Goal: Navigation & Orientation: Find specific page/section

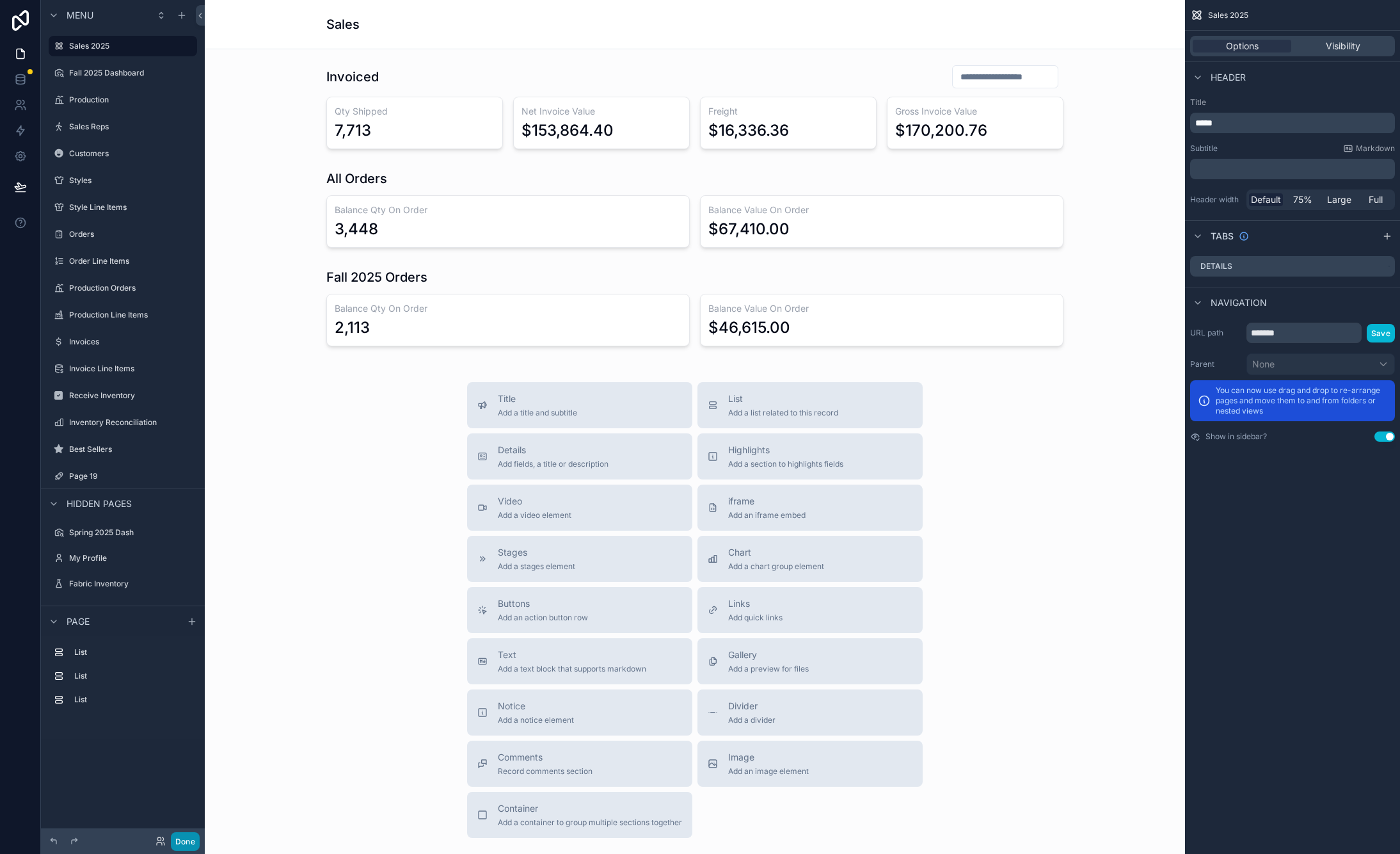
click at [185, 841] on button "Done" at bounding box center [185, 841] width 29 height 19
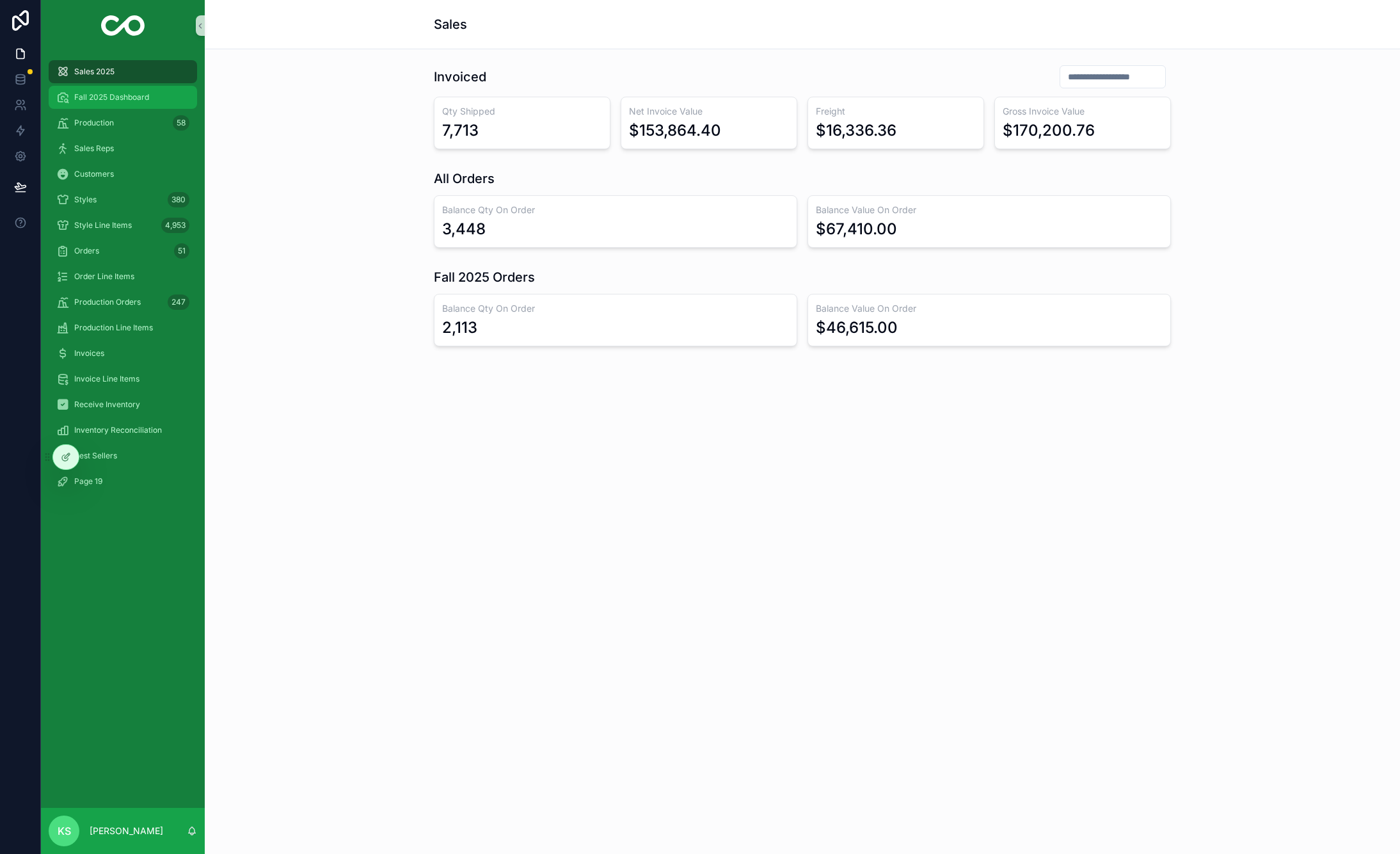
click at [131, 99] on span "Fall 2025 Dashboard" at bounding box center [112, 97] width 75 height 10
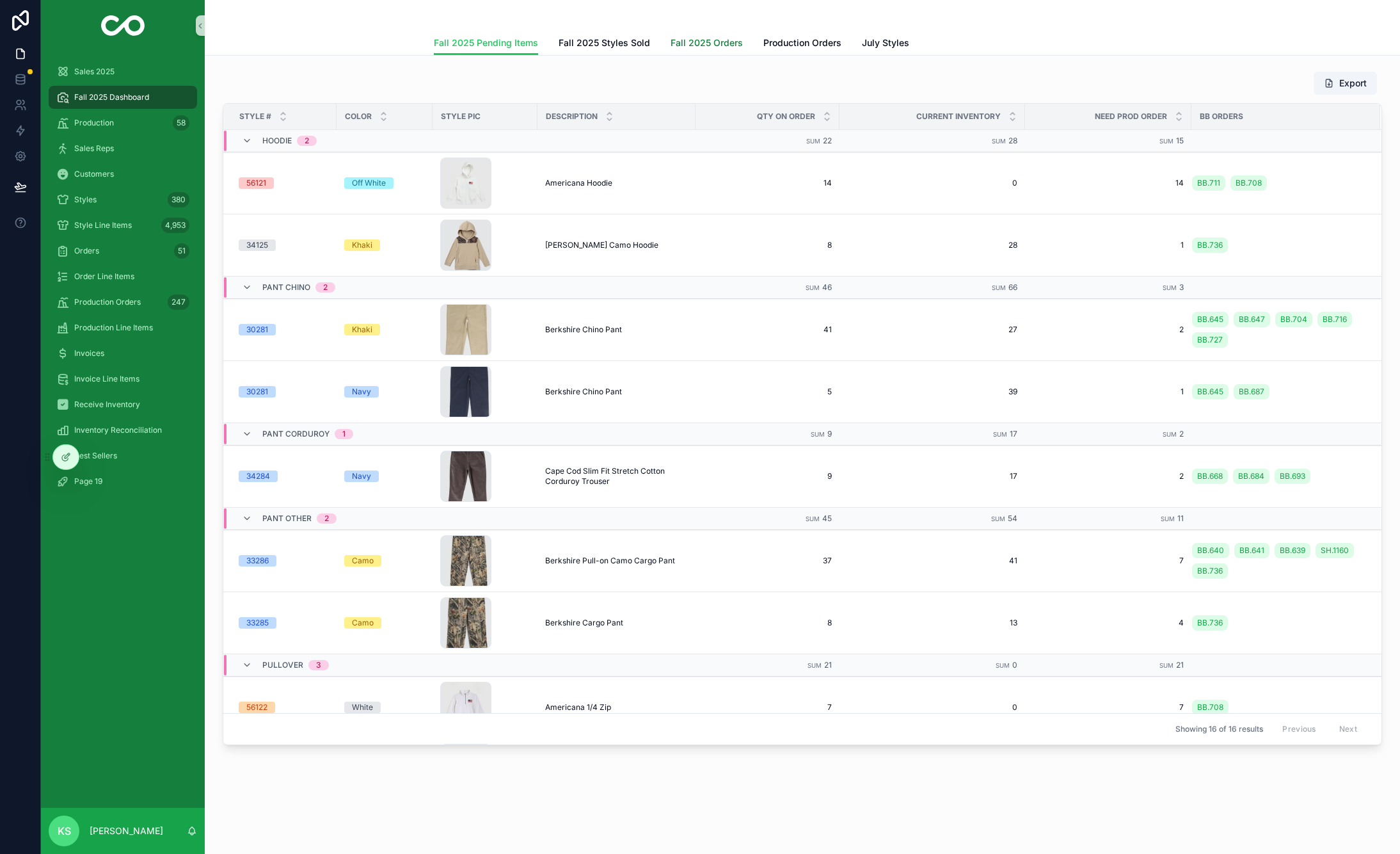
click at [715, 41] on span "Fall 2025 Orders" at bounding box center [706, 42] width 72 height 13
